Goal: Task Accomplishment & Management: Use online tool/utility

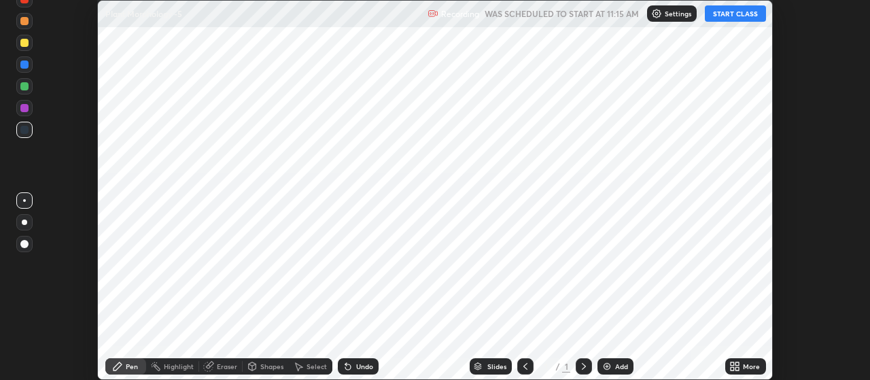
scroll to position [380, 869]
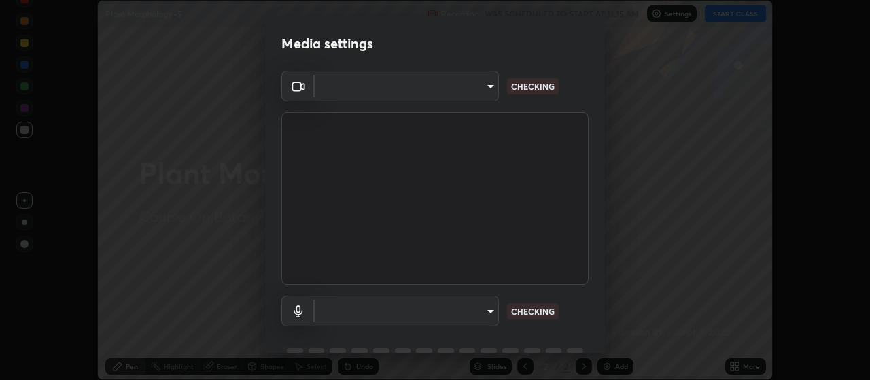
type input "80c3748f7047bfa8a2e3beb73f5809e9ad7c39e7d775a1a6b919bd05adb1d46d"
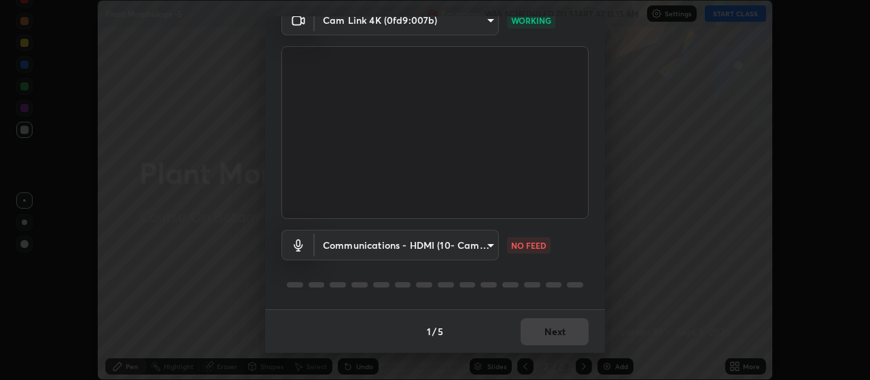
click at [440, 247] on body "Erase all Plant Morphology -5 Recording WAS SCHEDULED TO START AT 11:15 AM Sett…" at bounding box center [435, 190] width 870 height 380
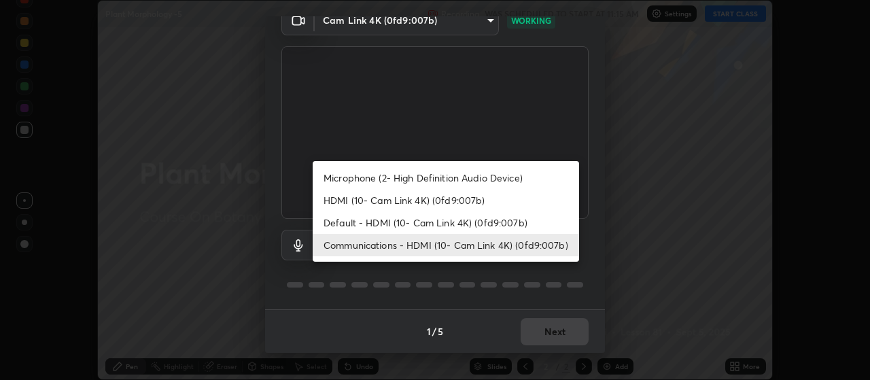
click at [412, 175] on li "Microphone (2- High Definition Audio Device)" at bounding box center [446, 177] width 266 height 22
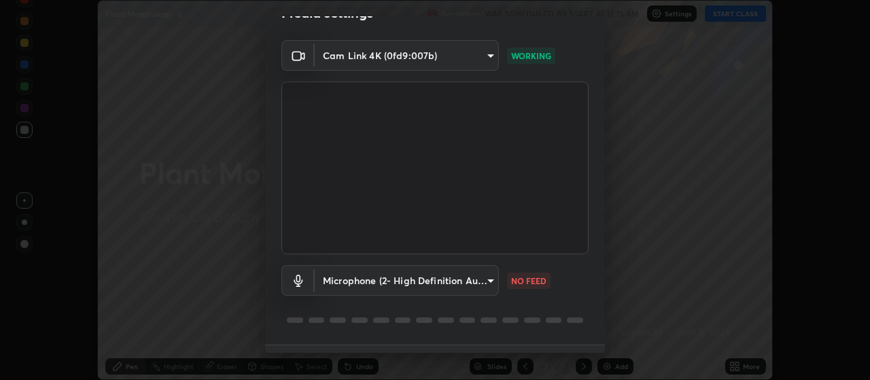
scroll to position [2, 0]
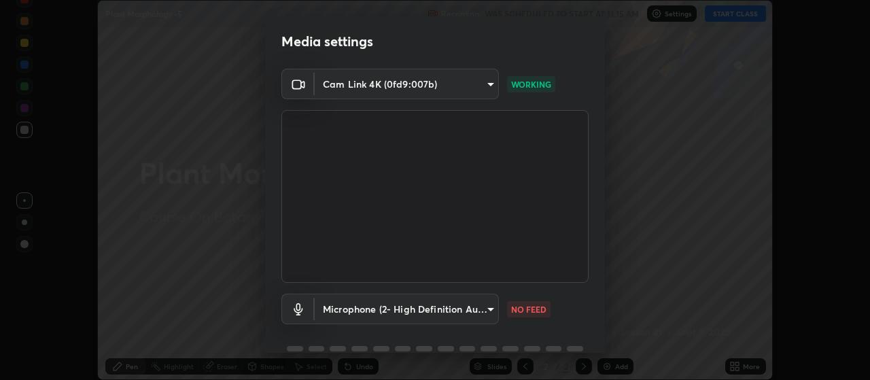
click at [371, 304] on body "Erase all Plant Morphology -5 Recording WAS SCHEDULED TO START AT 11:15 AM Sett…" at bounding box center [435, 190] width 870 height 380
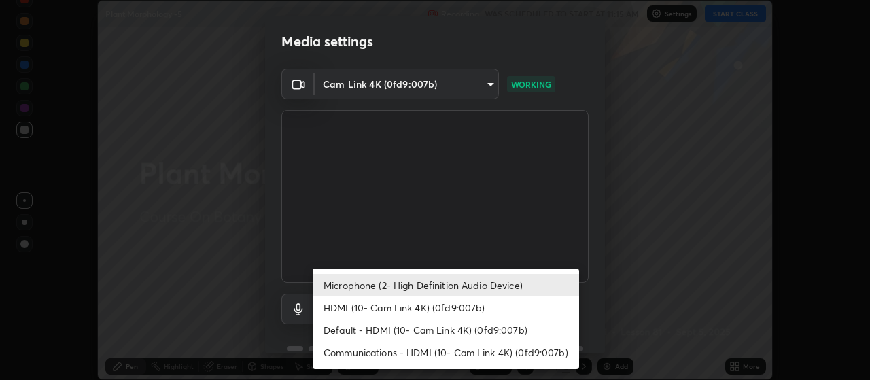
click at [377, 308] on li "HDMI (10- Cam Link 4K) (0fd9:007b)" at bounding box center [446, 307] width 266 height 22
type input "30cd0fe227a6024062a7823df00eec3416dedd187d5392b4631e60810d2d8d10"
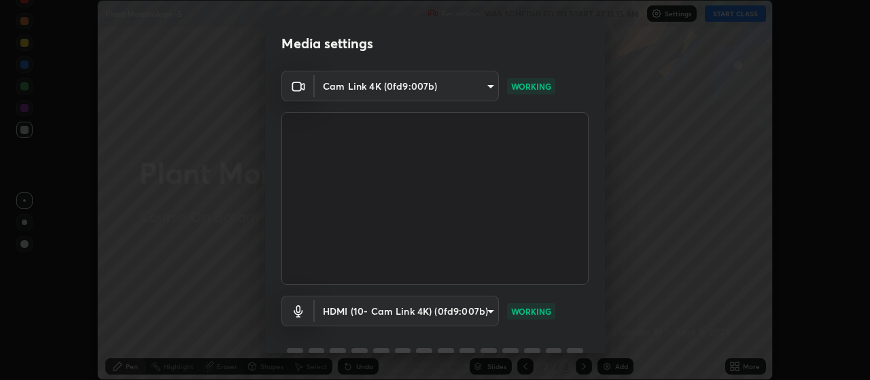
scroll to position [66, 0]
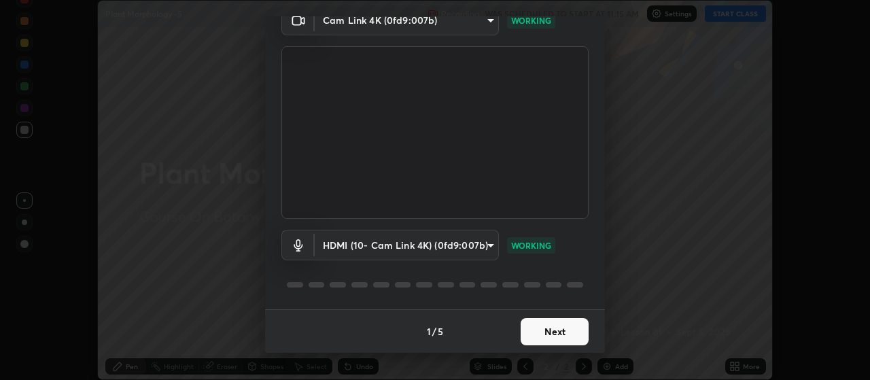
click at [556, 342] on button "Next" at bounding box center [554, 331] width 68 height 27
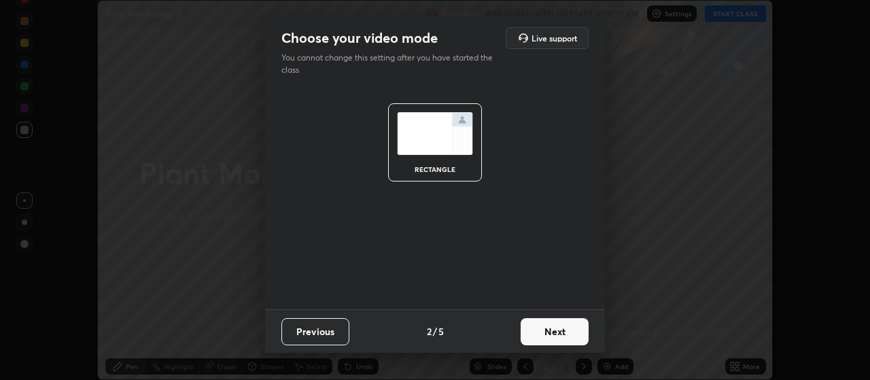
scroll to position [0, 0]
click at [564, 336] on button "Next" at bounding box center [554, 331] width 68 height 27
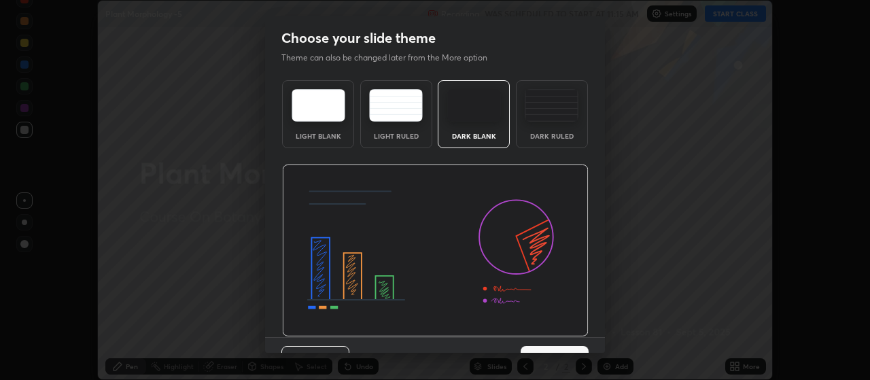
click at [563, 332] on img at bounding box center [435, 250] width 306 height 173
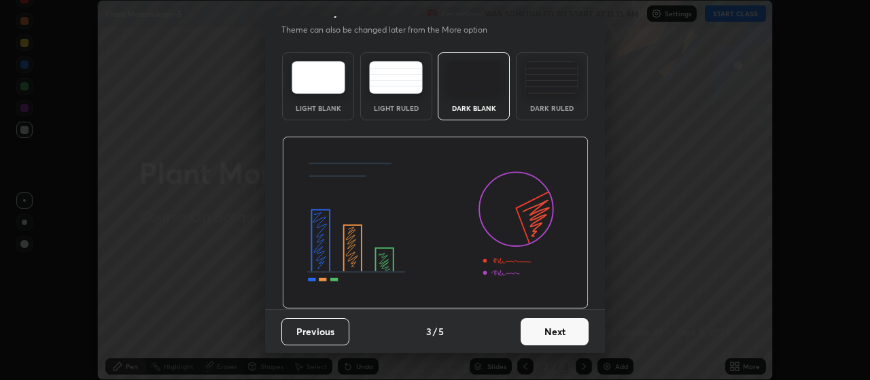
click at [557, 332] on button "Next" at bounding box center [554, 331] width 68 height 27
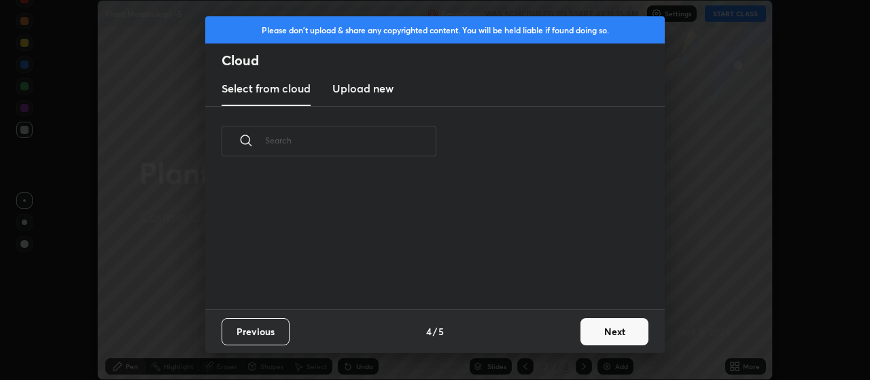
click at [602, 326] on button "Next" at bounding box center [614, 331] width 68 height 27
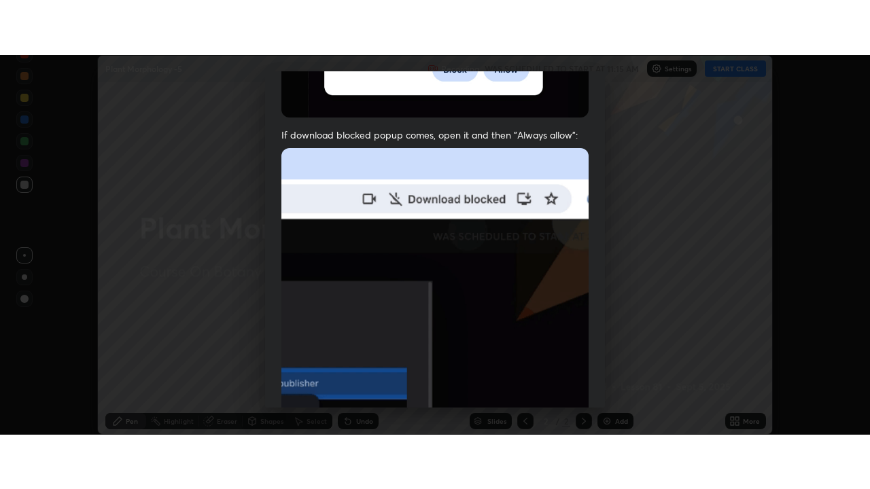
scroll to position [343, 0]
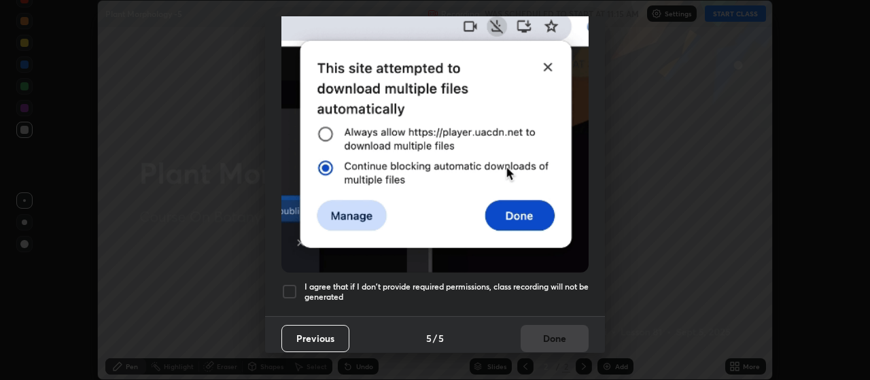
click at [503, 291] on h5 "I agree that if I don't provide required permissions, class recording will not …" at bounding box center [446, 291] width 284 height 21
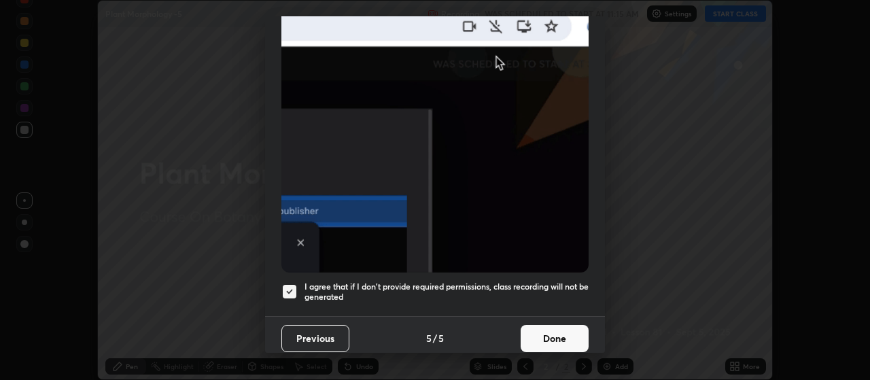
click at [520, 336] on button "Done" at bounding box center [554, 338] width 68 height 27
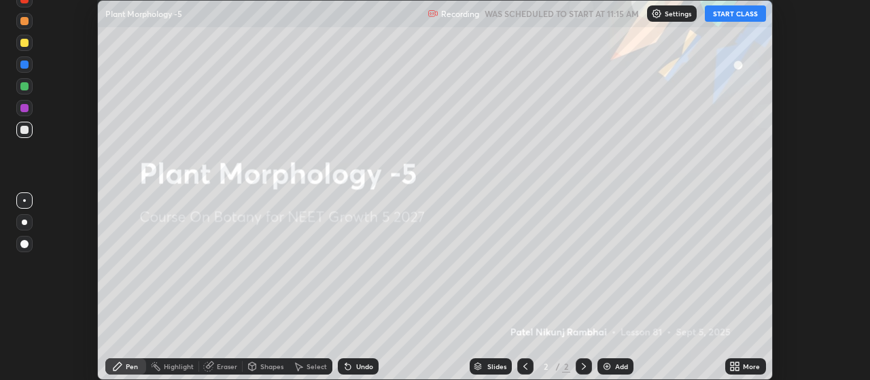
click at [731, 16] on button "START CLASS" at bounding box center [735, 13] width 61 height 16
click at [737, 363] on icon at bounding box center [737, 363] width 3 height 3
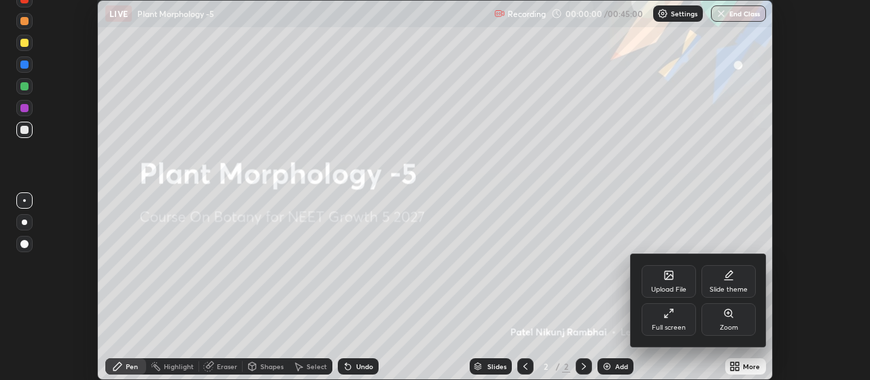
click at [671, 310] on icon at bounding box center [670, 310] width 3 height 3
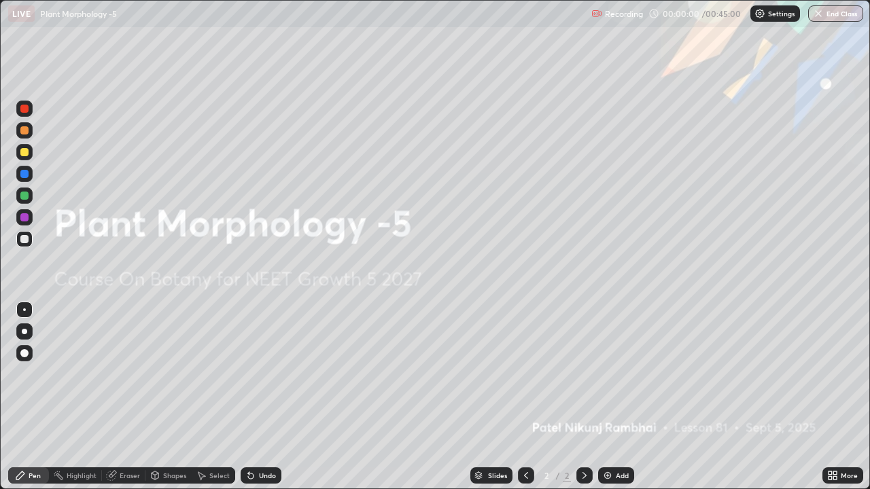
scroll to position [489, 870]
click at [605, 379] on img at bounding box center [607, 475] width 11 height 11
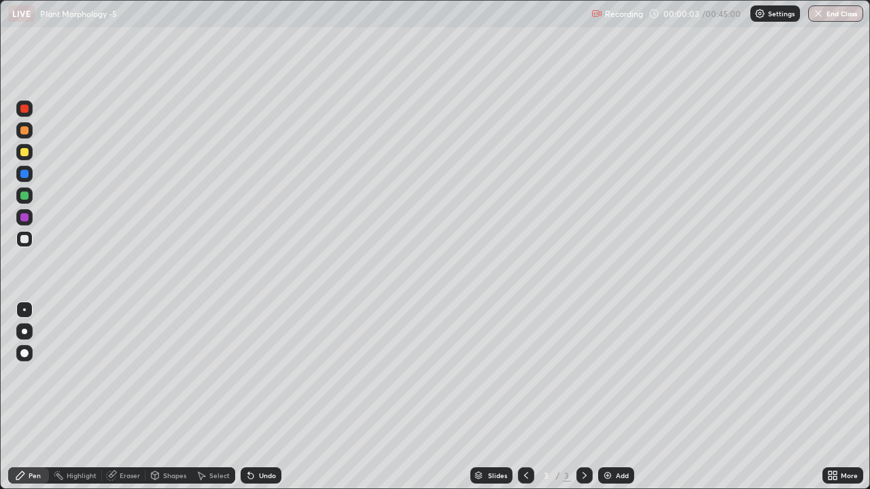
click at [605, 379] on img at bounding box center [607, 475] width 11 height 11
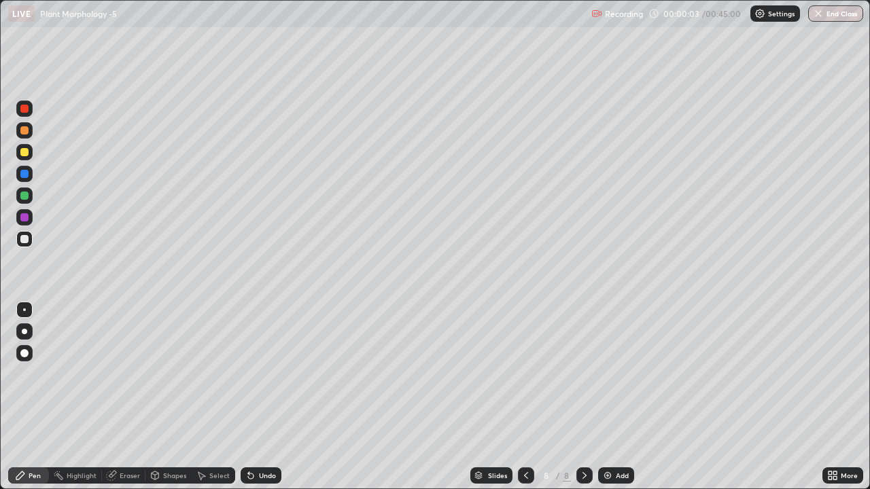
click at [605, 379] on img at bounding box center [607, 475] width 11 height 11
click at [604, 379] on img at bounding box center [607, 475] width 11 height 11
click at [611, 379] on div "Add" at bounding box center [616, 475] width 36 height 16
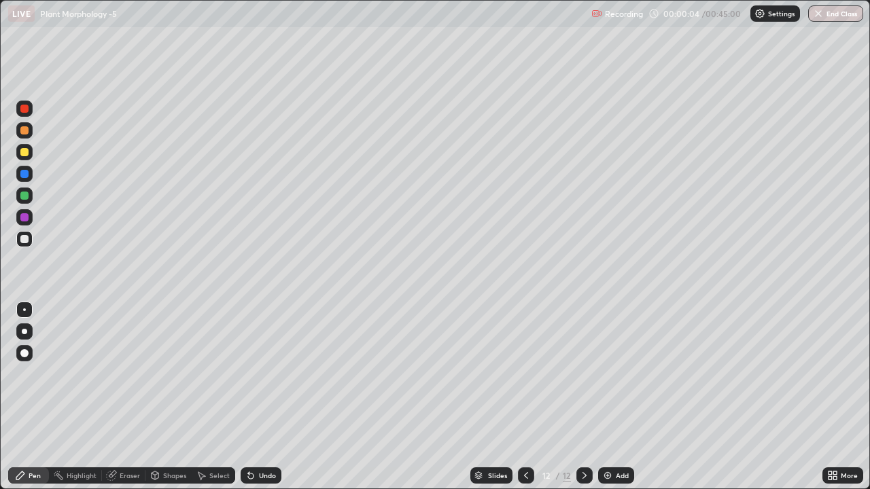
click at [605, 379] on img at bounding box center [607, 475] width 11 height 11
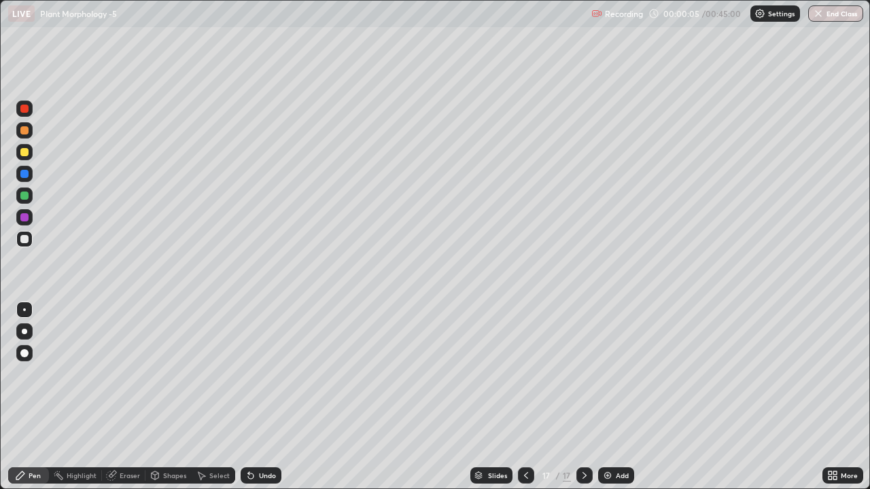
click at [605, 379] on img at bounding box center [607, 475] width 11 height 11
click at [524, 379] on icon at bounding box center [525, 475] width 11 height 11
click at [523, 379] on icon at bounding box center [525, 475] width 4 height 7
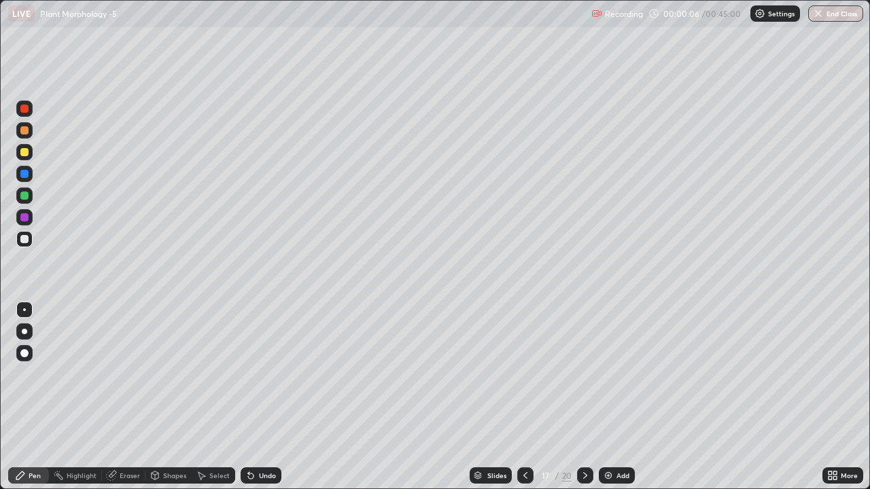
click at [524, 379] on icon at bounding box center [525, 475] width 11 height 11
click at [526, 379] on icon at bounding box center [525, 475] width 11 height 11
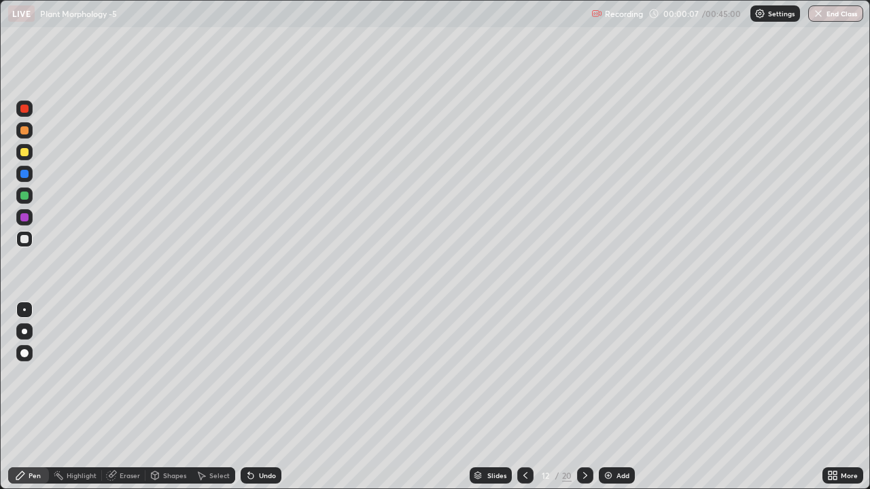
click at [526, 379] on icon at bounding box center [525, 475] width 11 height 11
click at [524, 379] on icon at bounding box center [525, 475] width 11 height 11
click at [525, 379] on icon at bounding box center [525, 475] width 4 height 7
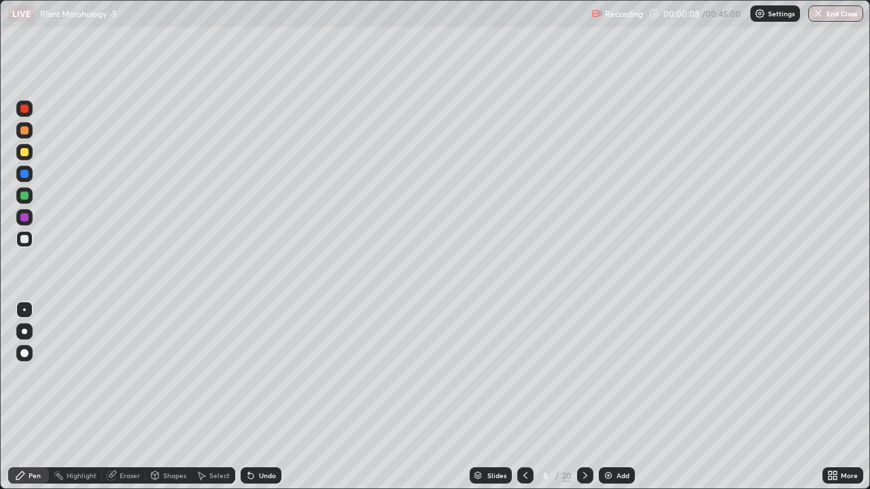
click at [525, 379] on icon at bounding box center [525, 475] width 4 height 7
click at [525, 379] on icon at bounding box center [525, 475] width 11 height 11
click at [524, 379] on icon at bounding box center [525, 475] width 11 height 11
click at [36, 379] on div "Pen" at bounding box center [28, 475] width 41 height 16
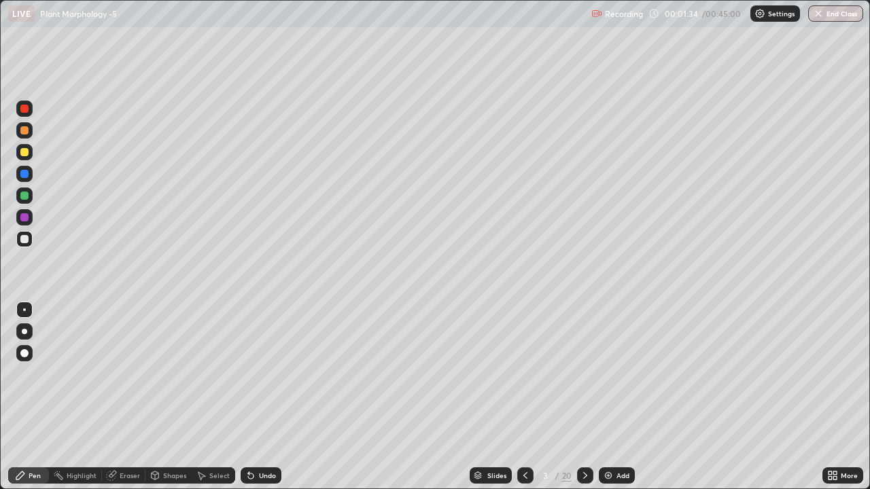
click at [24, 333] on div at bounding box center [24, 331] width 5 height 5
click at [583, 379] on icon at bounding box center [585, 475] width 11 height 11
click at [582, 379] on icon at bounding box center [585, 475] width 11 height 11
click at [584, 379] on icon at bounding box center [585, 475] width 4 height 7
click at [22, 151] on div at bounding box center [24, 152] width 8 height 8
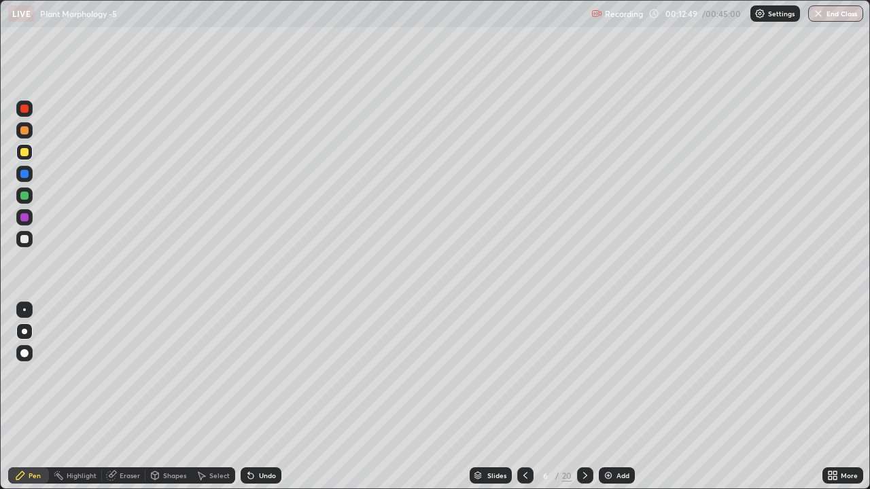
click at [24, 235] on div at bounding box center [24, 239] width 8 height 8
click at [590, 379] on div at bounding box center [585, 475] width 16 height 16
click at [523, 379] on icon at bounding box center [525, 475] width 11 height 11
click at [584, 379] on icon at bounding box center [585, 475] width 11 height 11
click at [24, 152] on div at bounding box center [24, 152] width 8 height 8
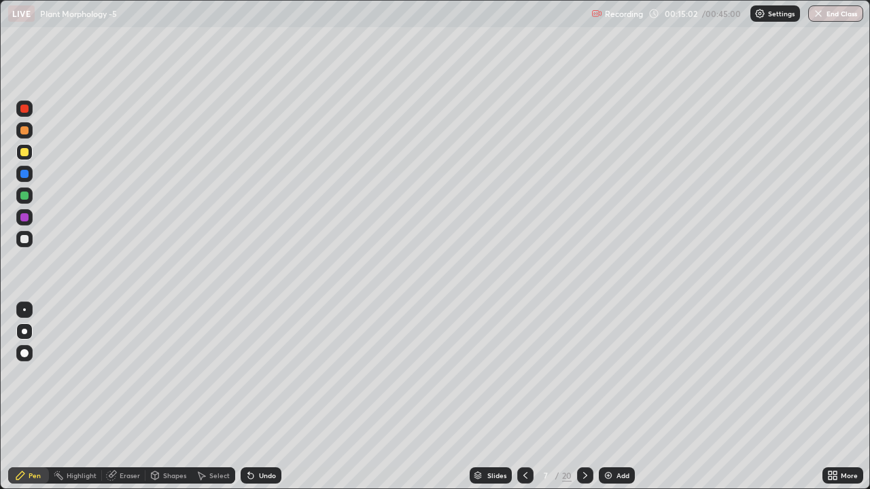
click at [524, 379] on div at bounding box center [525, 475] width 16 height 16
click at [584, 379] on icon at bounding box center [585, 475] width 11 height 11
click at [583, 379] on icon at bounding box center [585, 475] width 11 height 11
click at [25, 238] on div at bounding box center [24, 239] width 8 height 8
click at [523, 379] on icon at bounding box center [525, 475] width 11 height 11
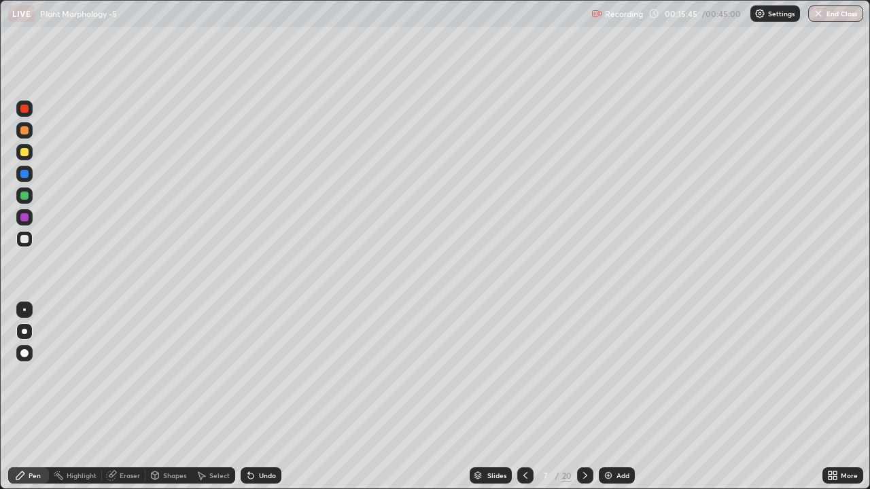
click at [582, 379] on icon at bounding box center [585, 475] width 11 height 11
click at [24, 158] on div at bounding box center [24, 152] width 16 height 16
click at [524, 379] on icon at bounding box center [525, 475] width 11 height 11
click at [525, 379] on icon at bounding box center [525, 475] width 11 height 11
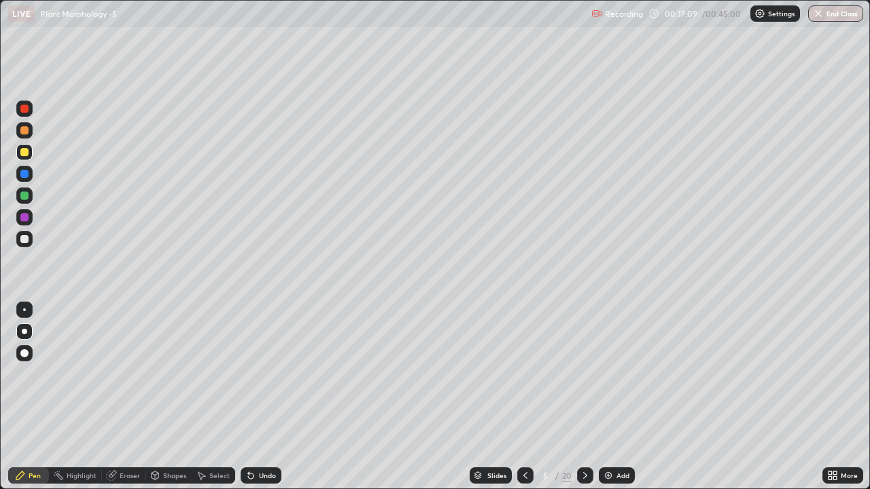
click at [584, 379] on icon at bounding box center [585, 475] width 4 height 7
click at [584, 379] on icon at bounding box center [585, 475] width 11 height 11
click at [585, 379] on icon at bounding box center [585, 475] width 11 height 11
click at [585, 379] on div at bounding box center [585, 475] width 16 height 27
click at [19, 237] on div at bounding box center [24, 239] width 16 height 16
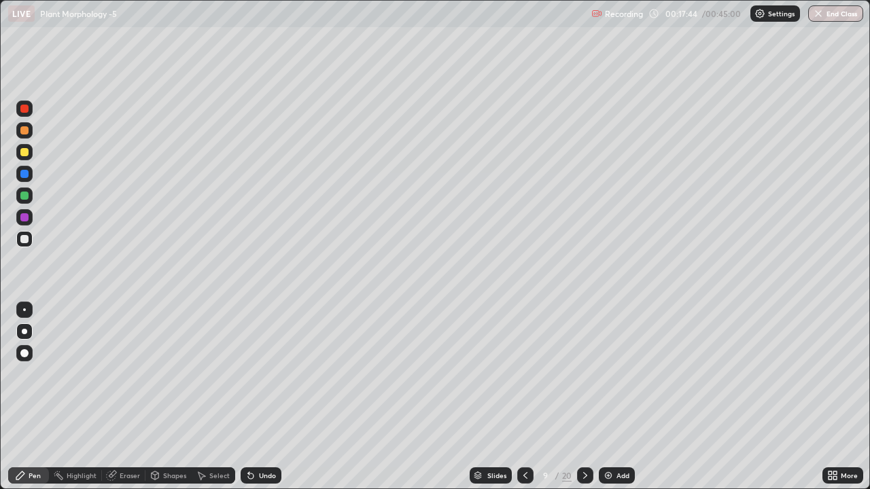
click at [524, 379] on icon at bounding box center [525, 475] width 11 height 11
click at [582, 379] on div at bounding box center [585, 475] width 16 height 16
click at [582, 379] on icon at bounding box center [585, 475] width 11 height 11
click at [126, 379] on div "Eraser" at bounding box center [130, 475] width 20 height 7
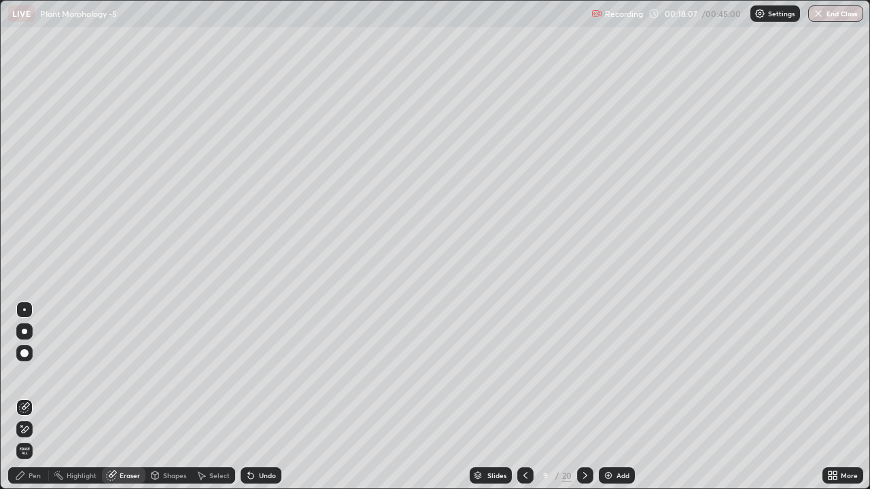
click at [33, 379] on div "Pen" at bounding box center [28, 475] width 41 height 16
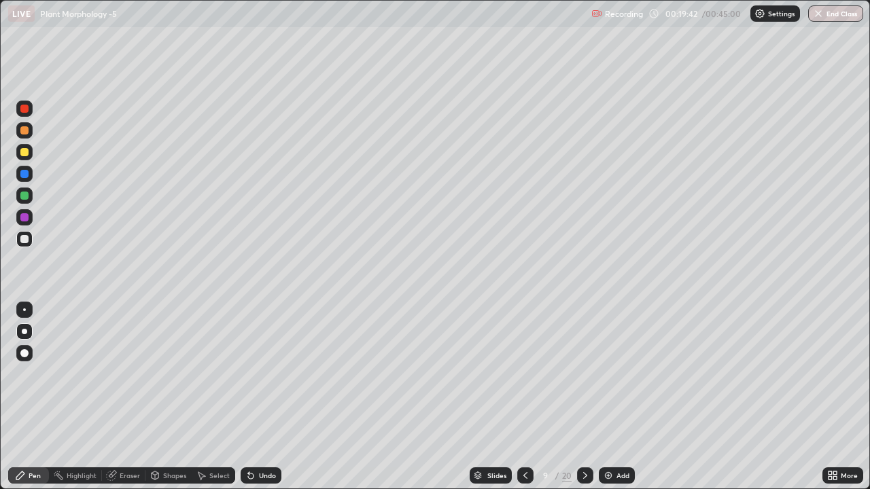
click at [523, 379] on icon at bounding box center [525, 475] width 11 height 11
click at [528, 379] on icon at bounding box center [525, 475] width 11 height 11
click at [586, 379] on icon at bounding box center [585, 475] width 11 height 11
click at [590, 379] on div at bounding box center [585, 475] width 16 height 16
click at [521, 379] on div at bounding box center [525, 475] width 16 height 16
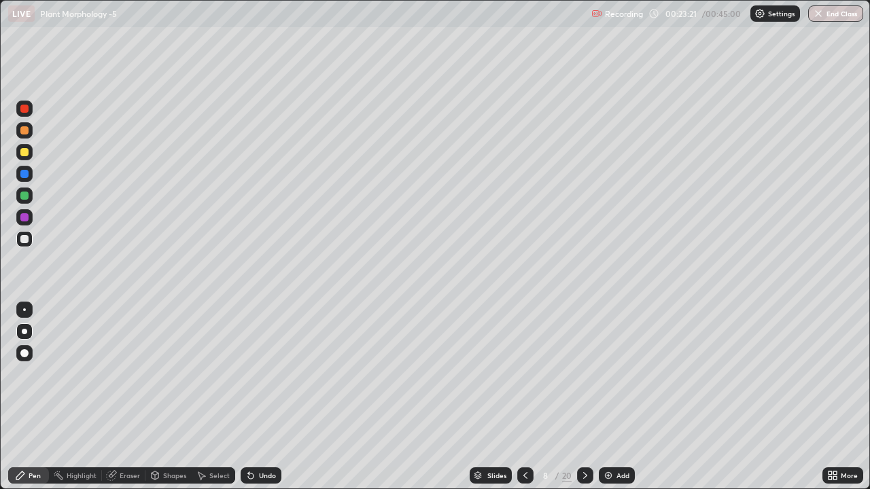
click at [520, 379] on icon at bounding box center [525, 475] width 11 height 11
click at [524, 379] on icon at bounding box center [525, 475] width 11 height 11
click at [583, 379] on icon at bounding box center [585, 475] width 4 height 7
click at [584, 379] on icon at bounding box center [585, 475] width 4 height 7
click at [584, 379] on icon at bounding box center [585, 475] width 11 height 11
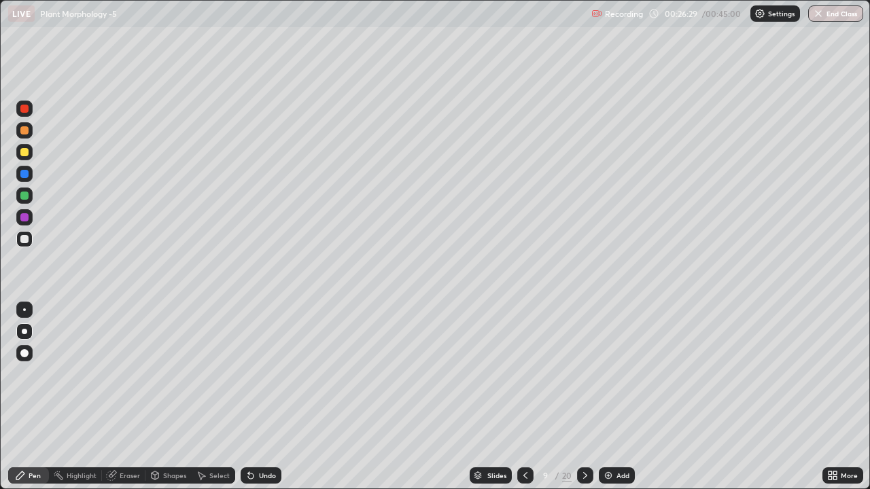
click at [582, 379] on div at bounding box center [585, 475] width 16 height 16
click at [582, 379] on icon at bounding box center [585, 475] width 11 height 11
click at [583, 379] on icon at bounding box center [585, 475] width 4 height 7
click at [125, 379] on div "Eraser" at bounding box center [123, 475] width 43 height 16
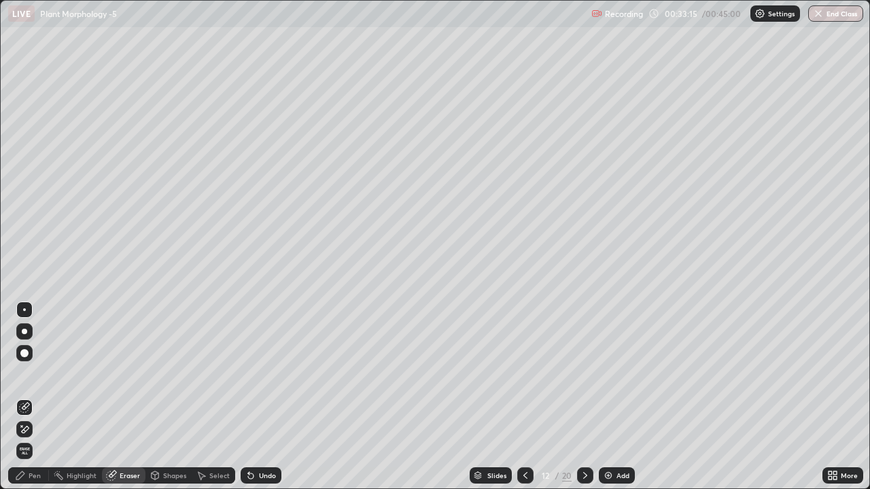
click at [37, 379] on div "Pen" at bounding box center [35, 475] width 12 height 7
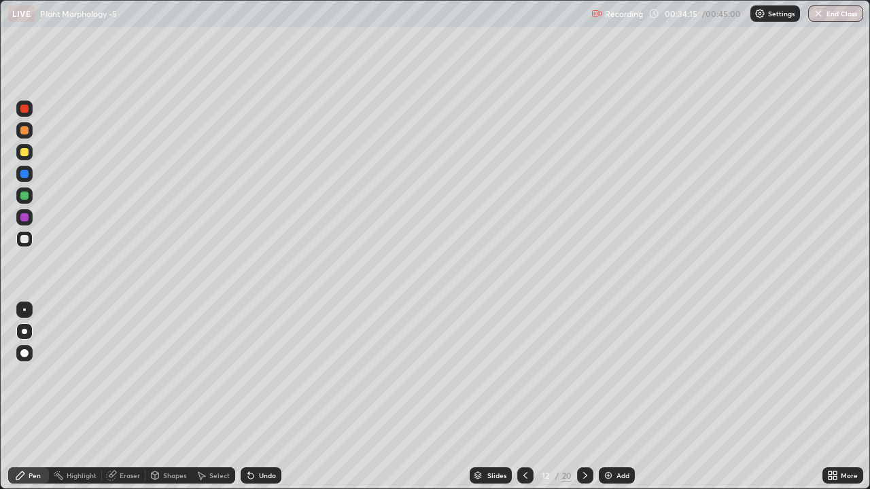
click at [24, 155] on div at bounding box center [24, 152] width 8 height 8
click at [582, 379] on icon at bounding box center [585, 475] width 11 height 11
click at [28, 240] on div at bounding box center [24, 239] width 8 height 8
click at [524, 379] on icon at bounding box center [525, 475] width 11 height 11
click at [83, 379] on div "Highlight" at bounding box center [82, 475] width 30 height 7
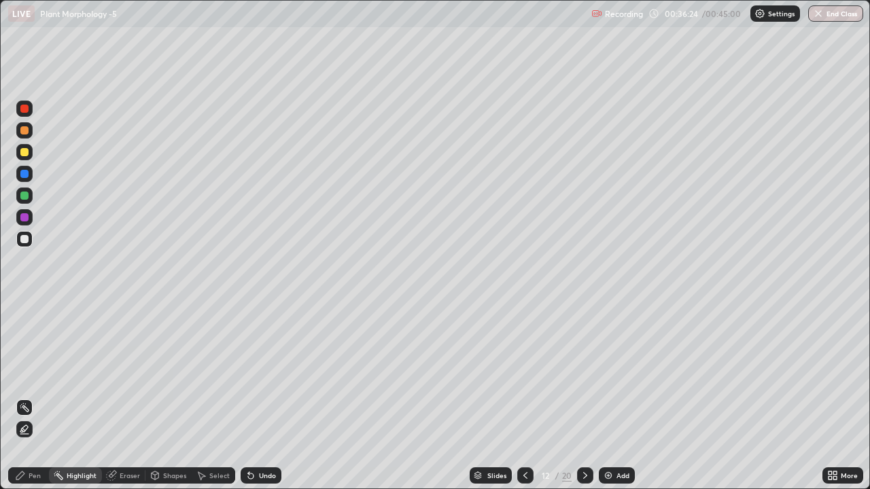
click at [121, 379] on div "Eraser" at bounding box center [130, 475] width 20 height 7
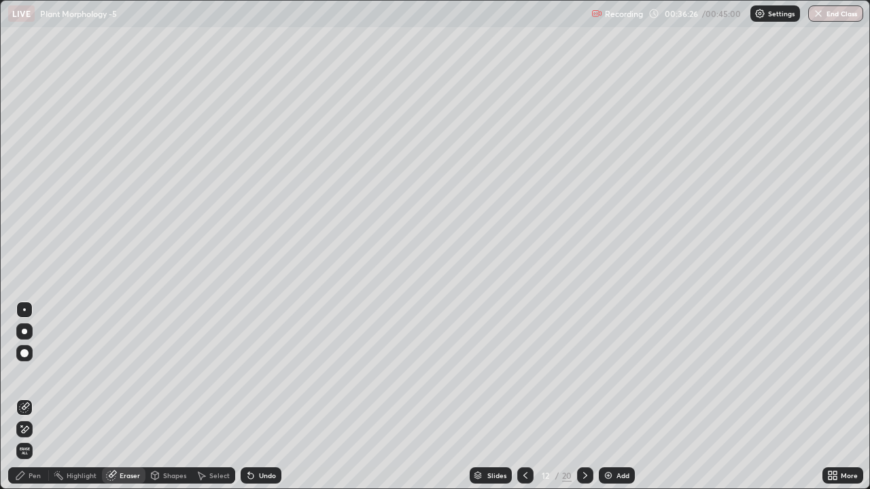
click at [26, 379] on div "Pen" at bounding box center [28, 475] width 41 height 16
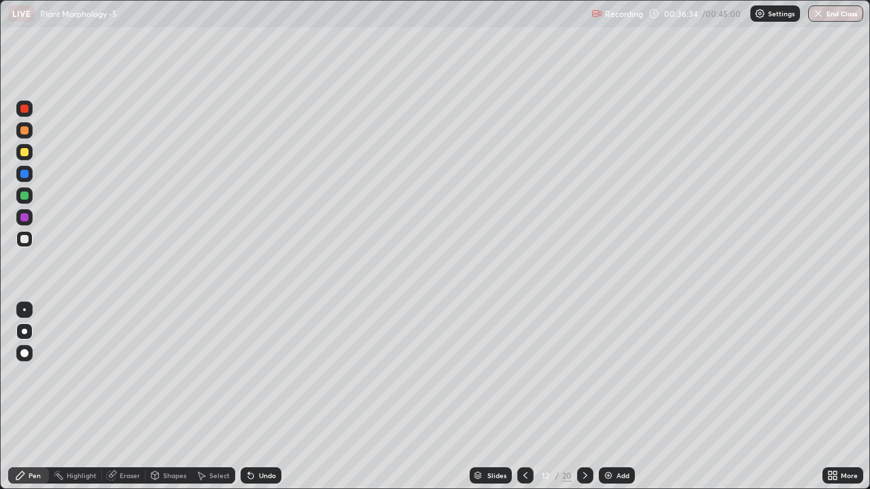
click at [120, 379] on div "Eraser" at bounding box center [130, 475] width 20 height 7
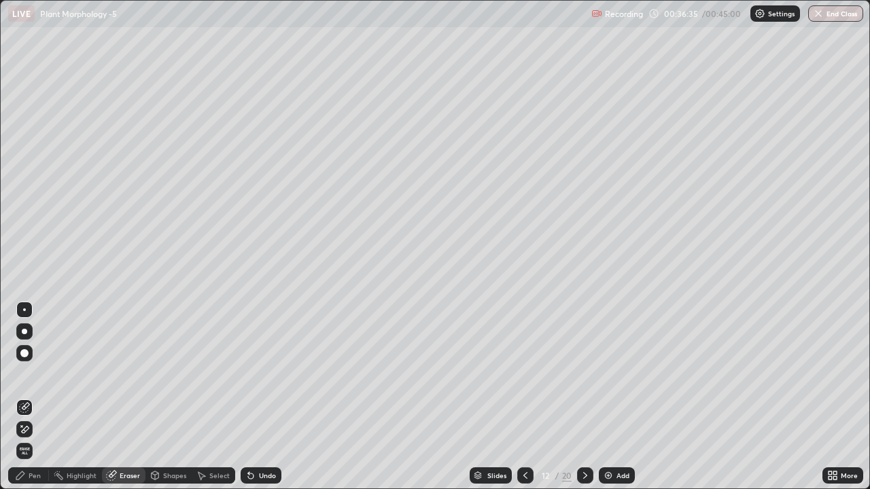
click at [37, 379] on div "Pen" at bounding box center [35, 475] width 12 height 7
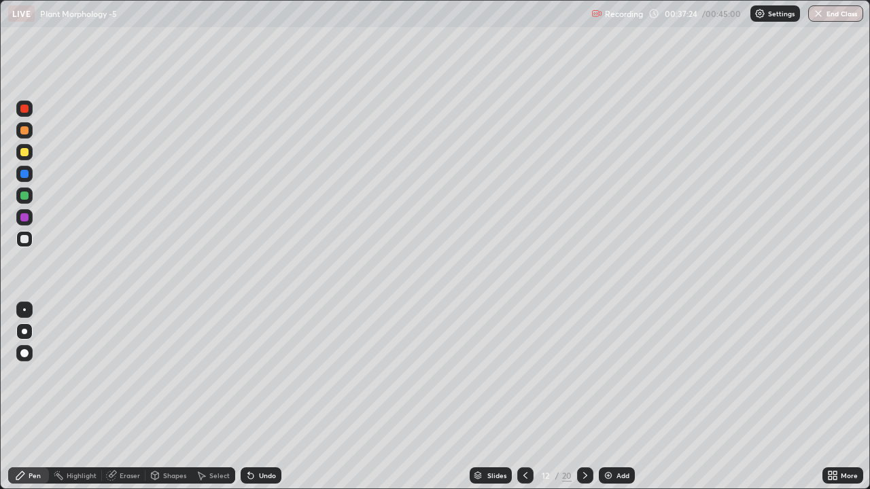
click at [584, 379] on icon at bounding box center [585, 475] width 11 height 11
click at [23, 154] on div at bounding box center [24, 152] width 8 height 8
click at [125, 379] on div "Eraser" at bounding box center [130, 475] width 20 height 7
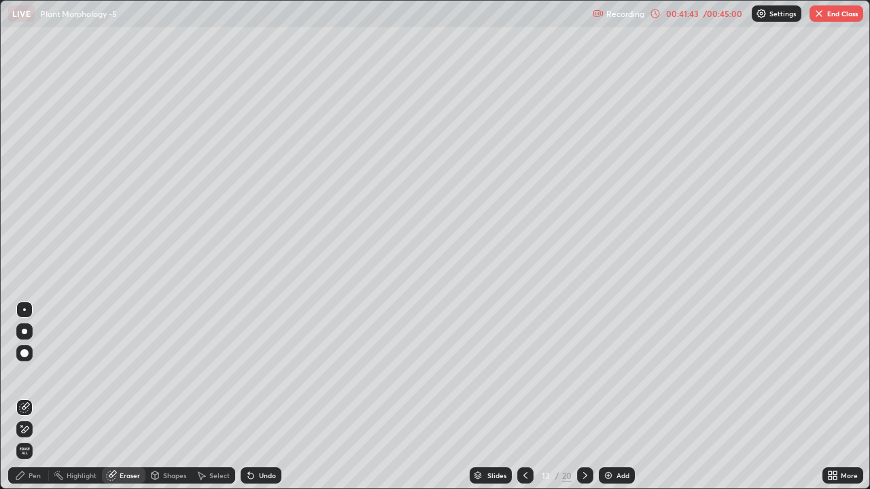
click at [29, 379] on div "Pen" at bounding box center [35, 475] width 12 height 7
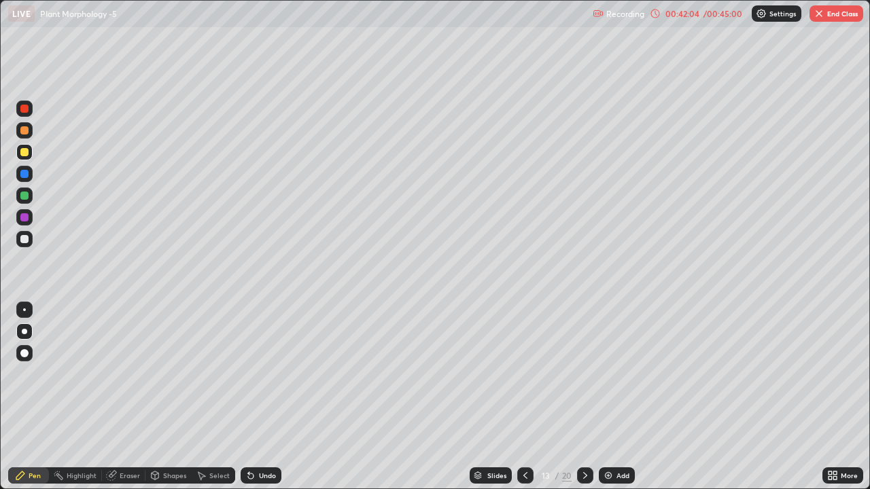
click at [122, 379] on div "Eraser" at bounding box center [130, 475] width 20 height 7
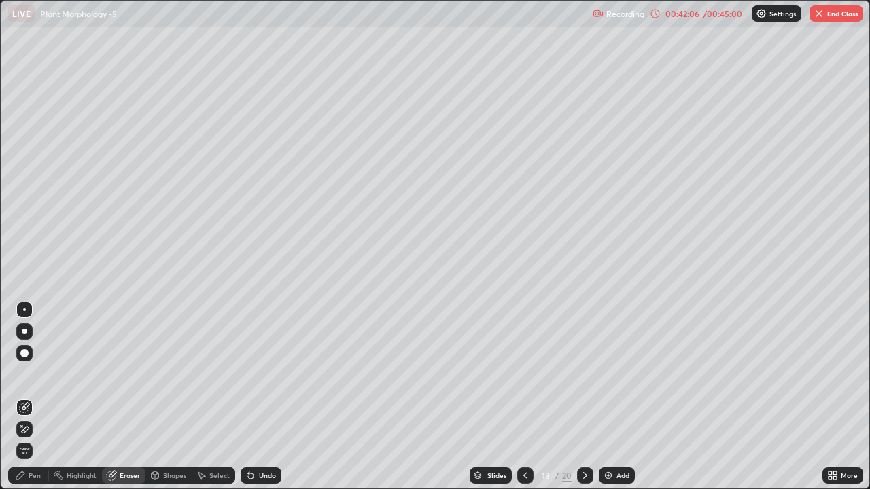
click at [18, 379] on icon at bounding box center [20, 476] width 8 height 8
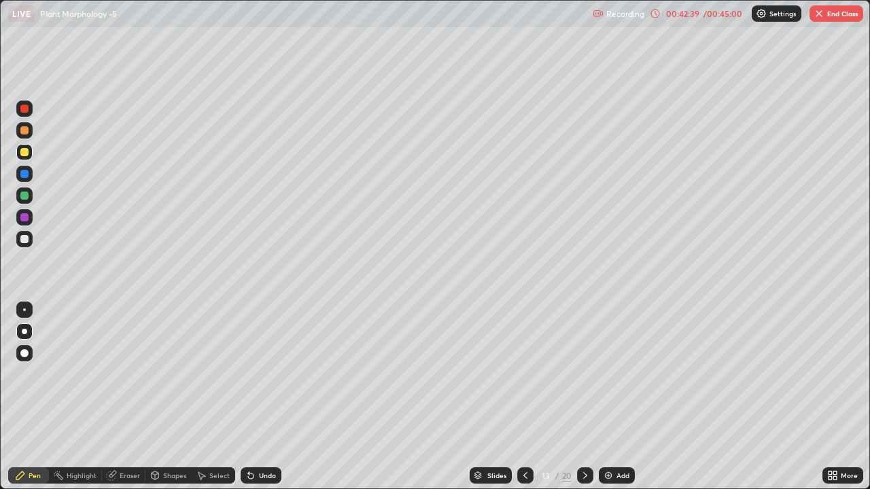
click at [825, 10] on button "End Class" at bounding box center [836, 13] width 54 height 16
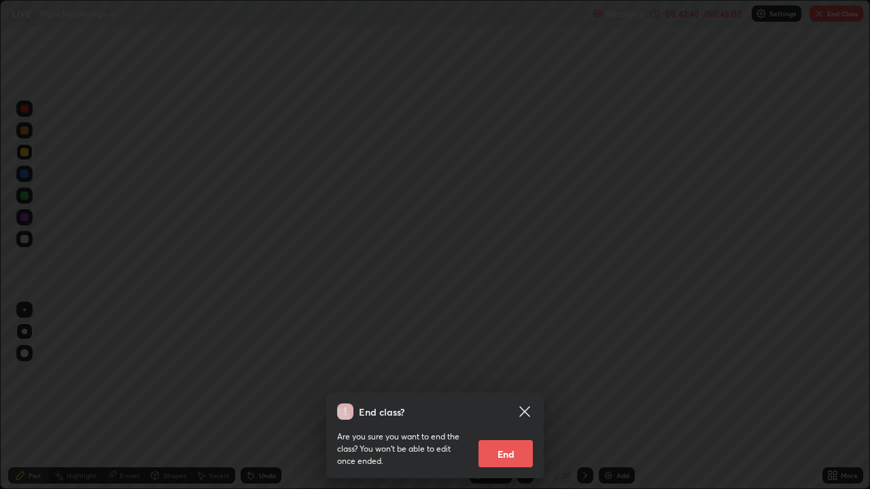
click at [503, 379] on button "End" at bounding box center [505, 453] width 54 height 27
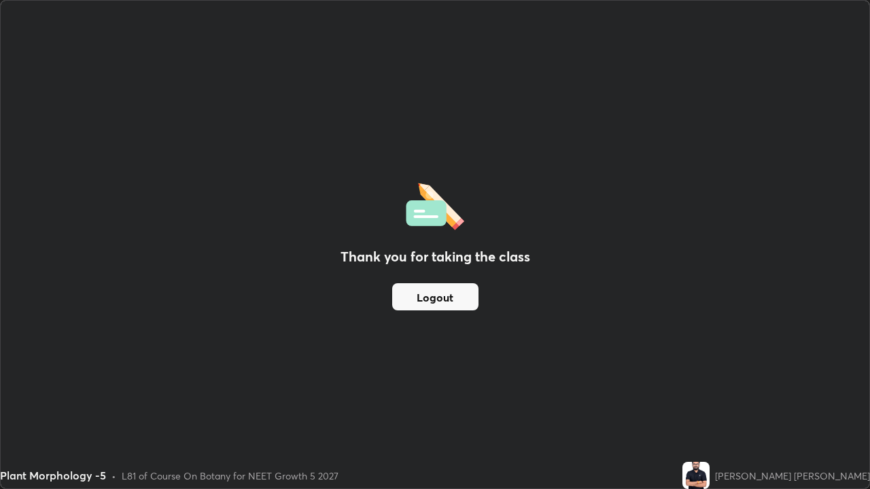
click at [435, 297] on button "Logout" at bounding box center [435, 296] width 86 height 27
